Goal: Browse casually

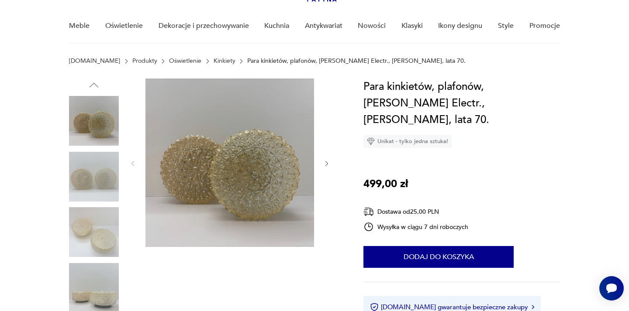
click at [328, 158] on div at bounding box center [229, 164] width 201 height 170
click at [327, 162] on icon "button" at bounding box center [326, 163] width 7 height 7
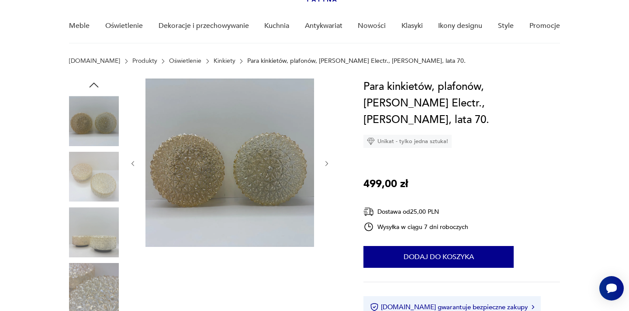
click at [327, 162] on icon "button" at bounding box center [326, 163] width 7 height 7
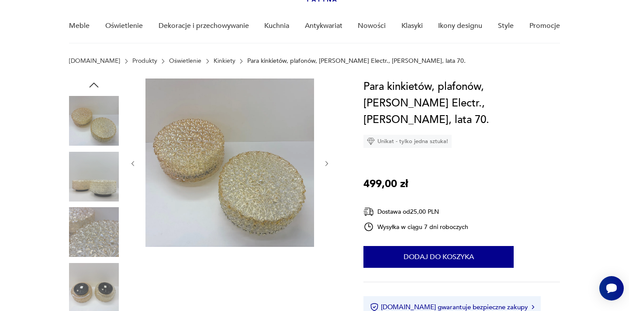
click at [327, 162] on icon "button" at bounding box center [326, 163] width 7 height 7
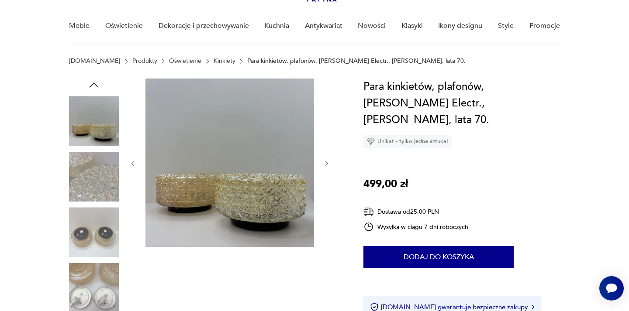
click at [327, 162] on icon "button" at bounding box center [326, 163] width 7 height 7
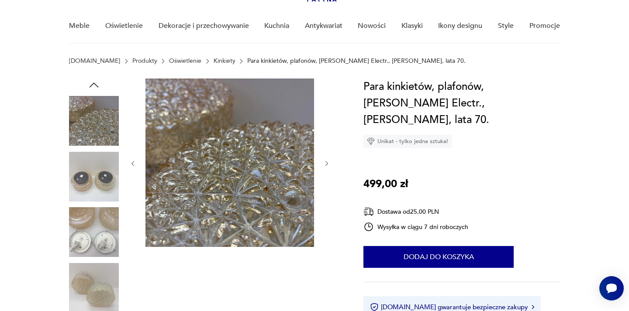
click at [327, 162] on icon "button" at bounding box center [326, 163] width 7 height 7
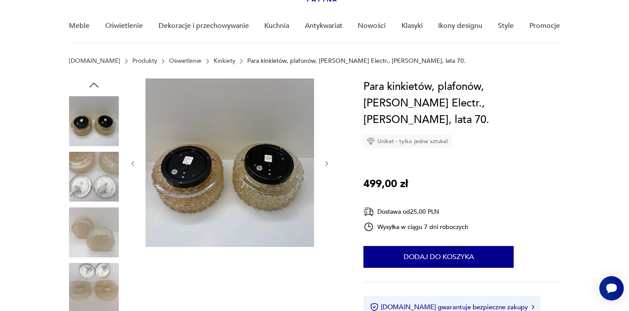
click at [327, 162] on icon "button" at bounding box center [326, 163] width 7 height 7
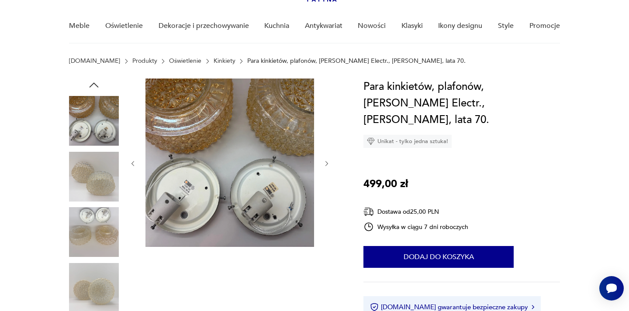
click at [327, 163] on icon "button" at bounding box center [326, 163] width 3 height 5
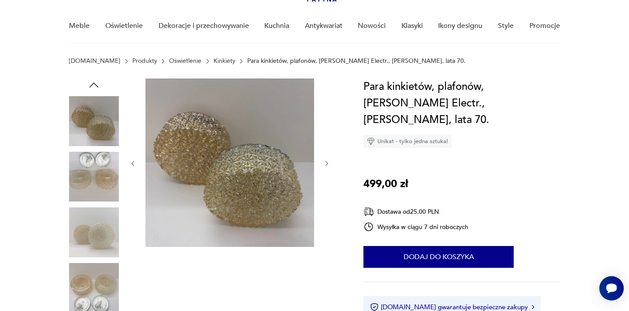
click at [327, 163] on icon "button" at bounding box center [326, 163] width 7 height 7
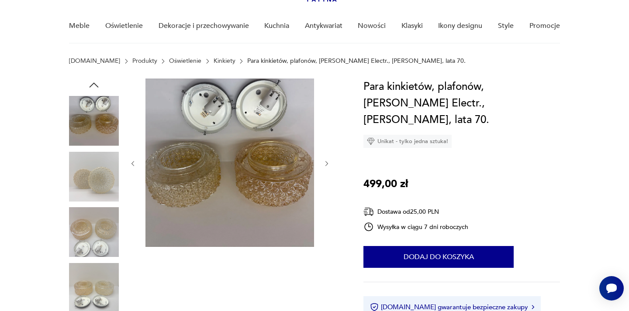
click at [327, 168] on div at bounding box center [229, 164] width 201 height 170
click at [327, 163] on icon "button" at bounding box center [326, 163] width 7 height 7
